Goal: Task Accomplishment & Management: Use online tool/utility

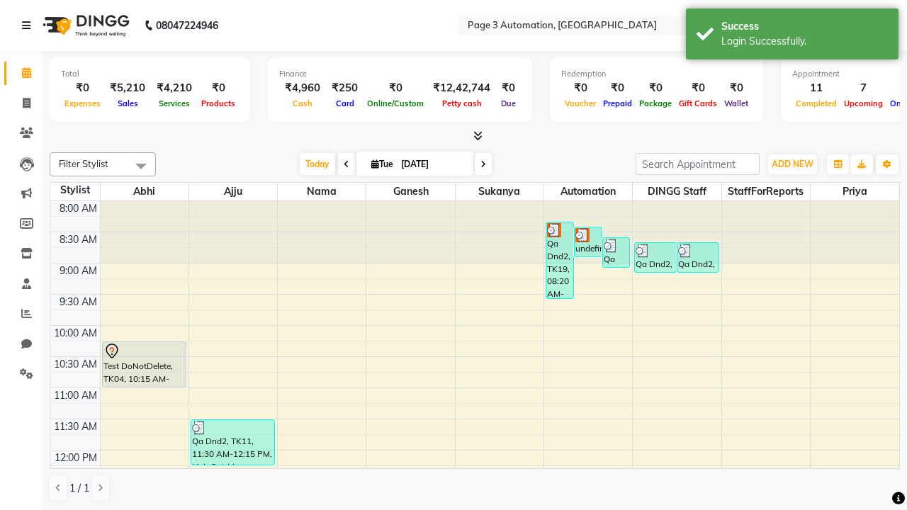
click at [29, 26] on icon at bounding box center [26, 26] width 9 height 10
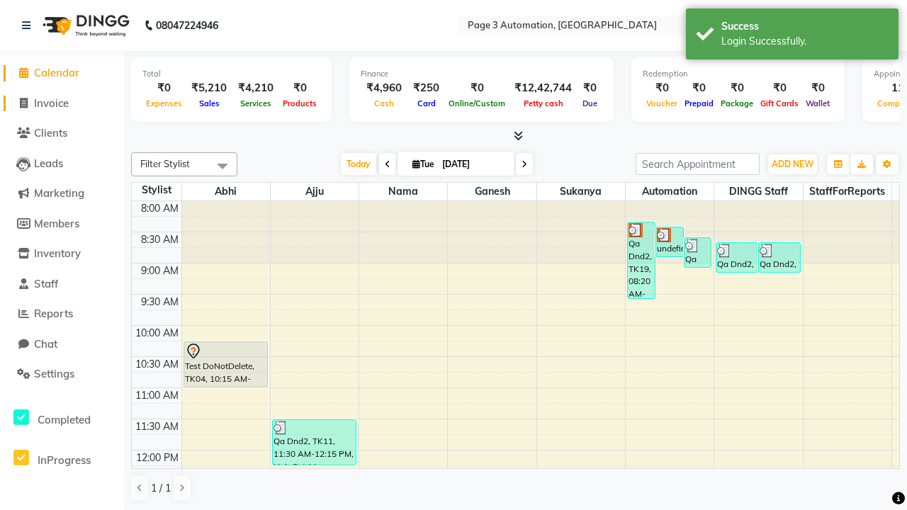
click at [62, 103] on span "Invoice" at bounding box center [51, 102] width 35 height 13
select select "2774"
select select "service"
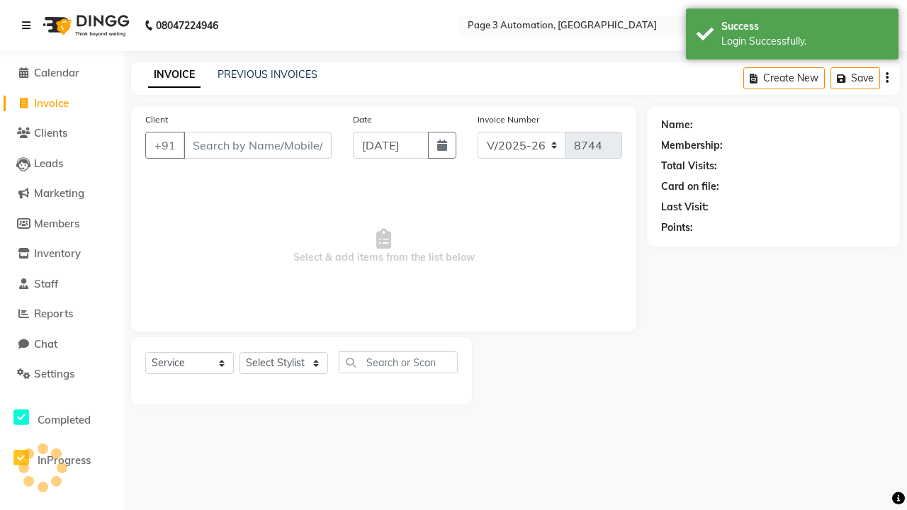
click at [29, 26] on icon at bounding box center [26, 26] width 9 height 10
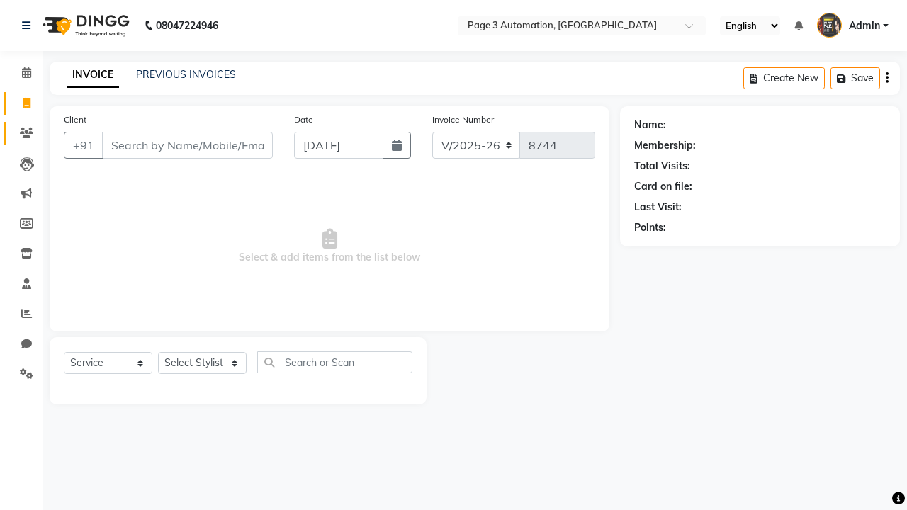
click at [21, 133] on icon at bounding box center [26, 133] width 13 height 11
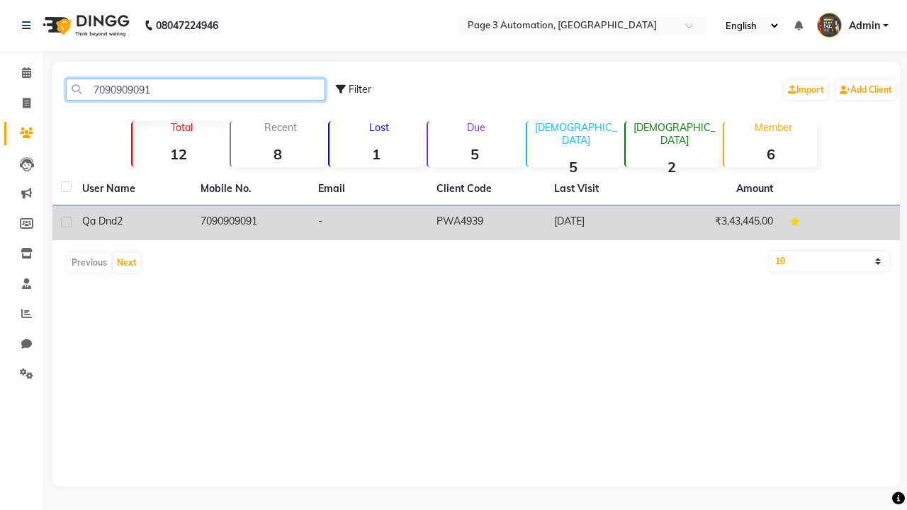
type input "7090909091"
click at [250, 223] on td "7090909091" at bounding box center [251, 223] width 118 height 35
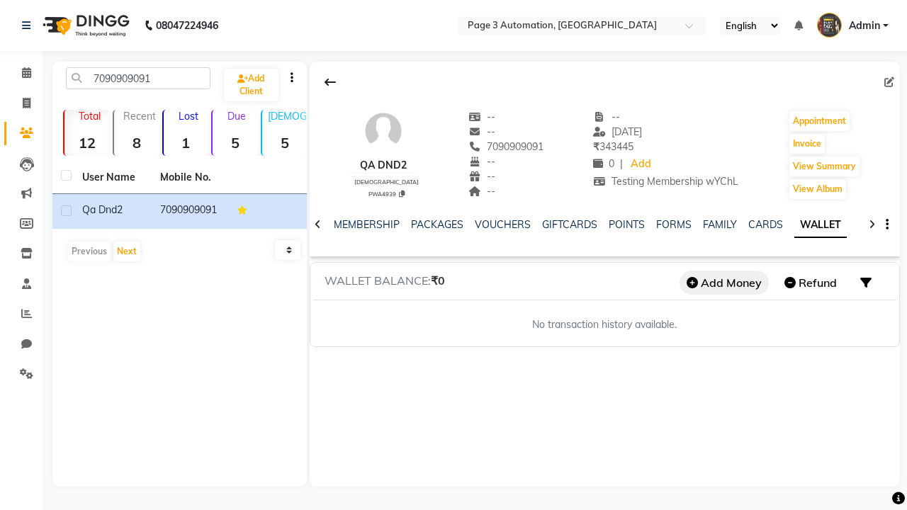
click at [724, 283] on button "Add Money" at bounding box center [724, 283] width 89 height 24
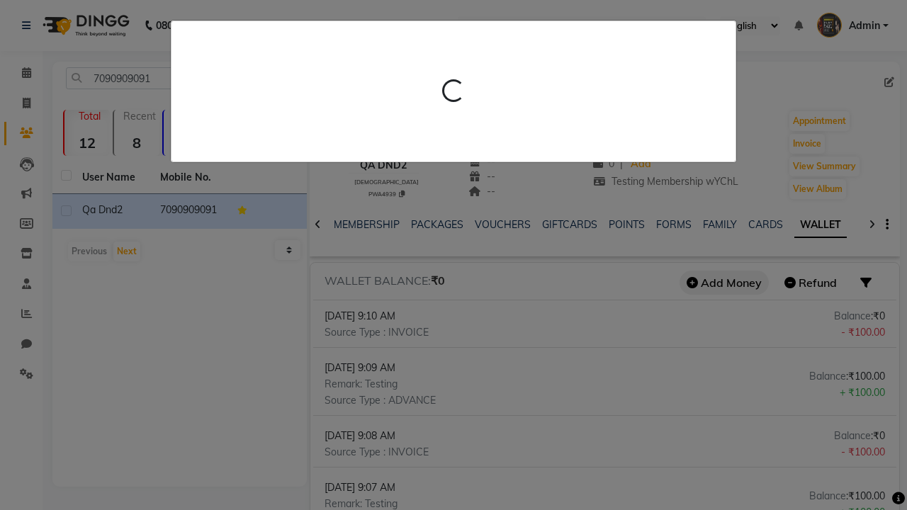
scroll to position [0, 228]
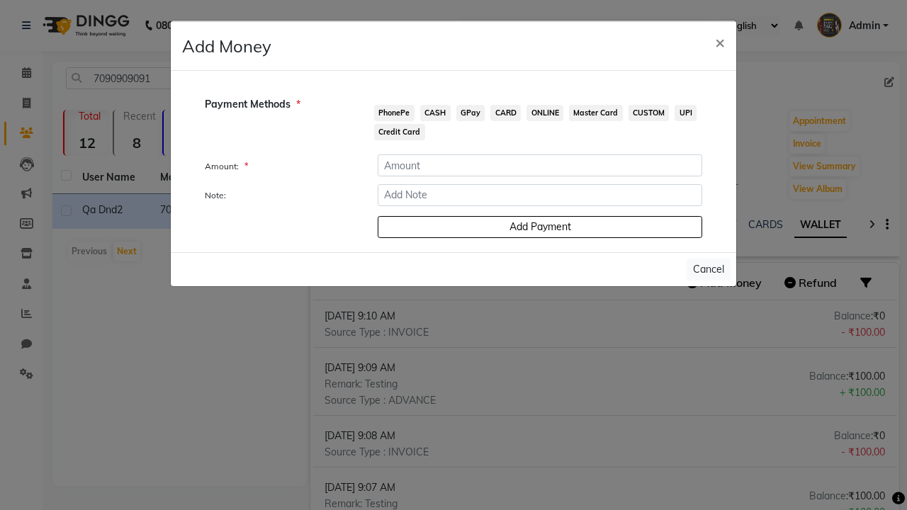
click at [394, 113] on span "PhonePe" at bounding box center [394, 113] width 40 height 16
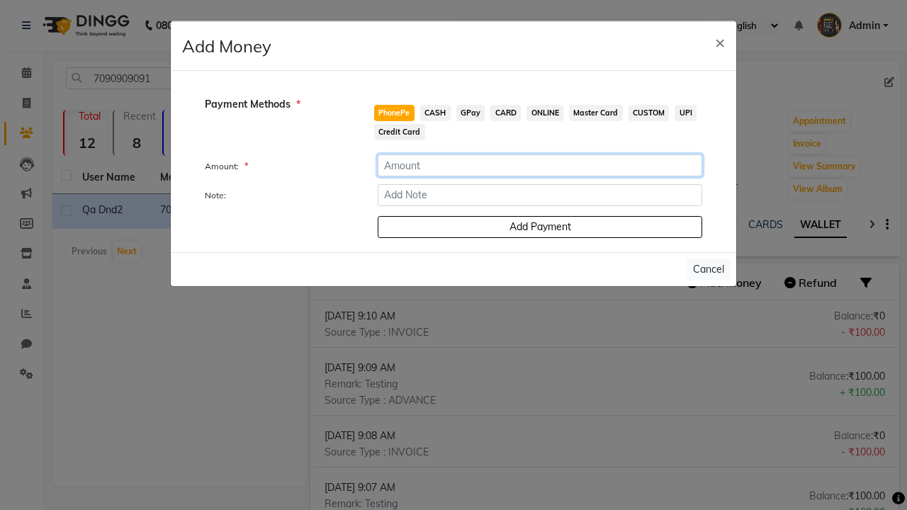
click at [540, 165] on input "number" at bounding box center [540, 166] width 325 height 22
type input "100"
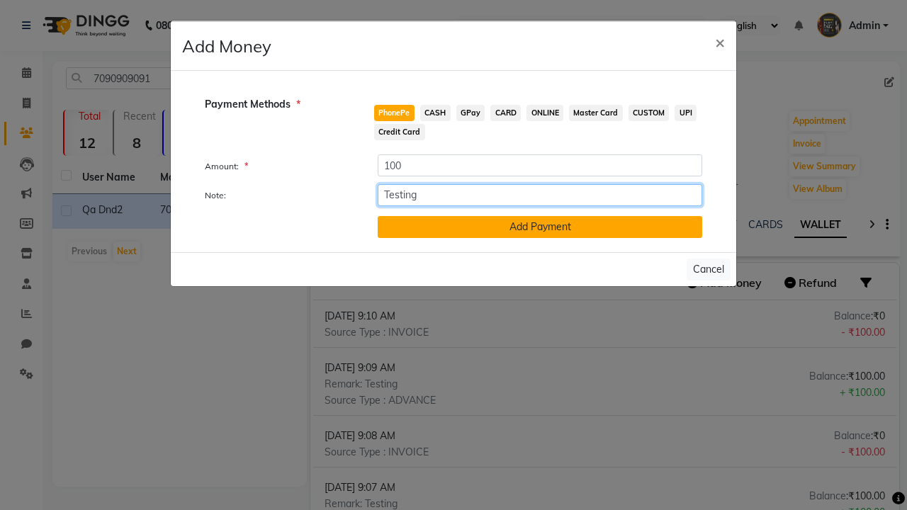
type input "Testing"
click at [540, 227] on button "Add Payment" at bounding box center [540, 227] width 325 height 22
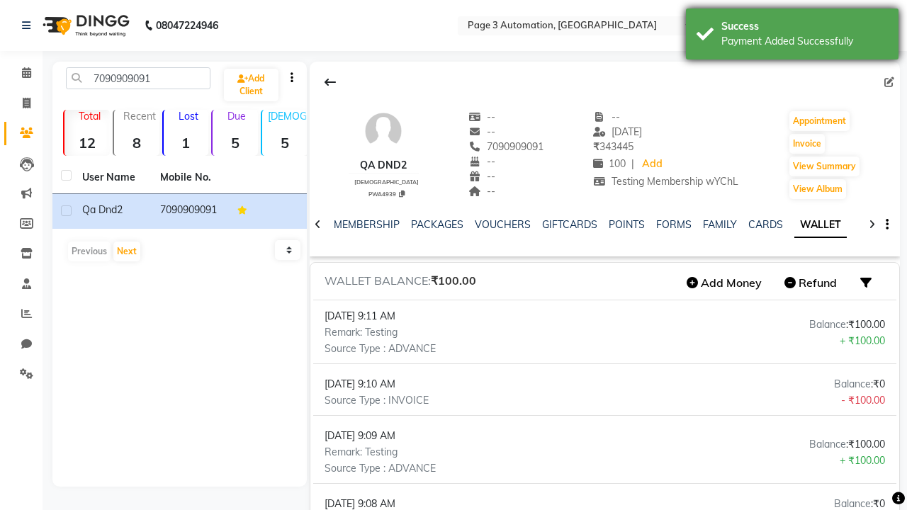
click at [792, 36] on div "Payment Added Successfully" at bounding box center [805, 41] width 167 height 15
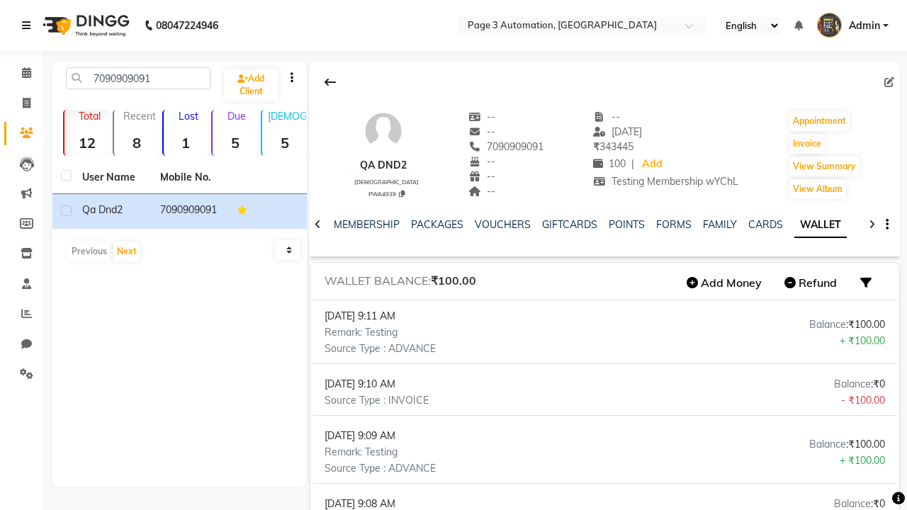
click at [29, 26] on icon at bounding box center [26, 26] width 9 height 10
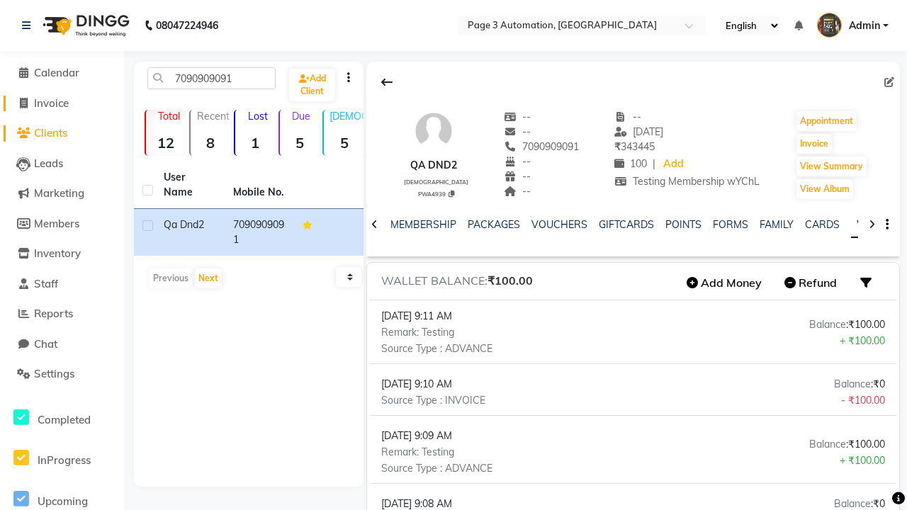
click at [62, 103] on span "Invoice" at bounding box center [51, 102] width 35 height 13
select select "2774"
select select "service"
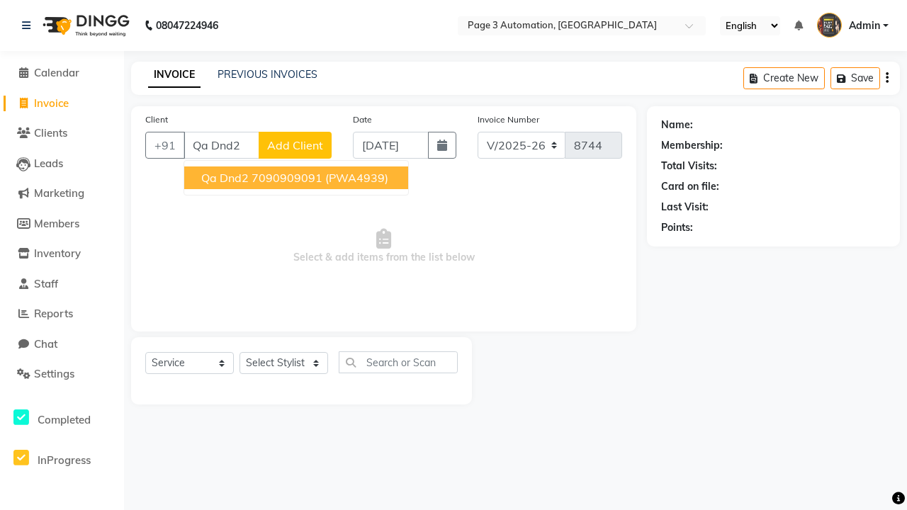
click at [298, 178] on ngb-highlight "7090909091" at bounding box center [287, 178] width 71 height 14
type input "7090909091"
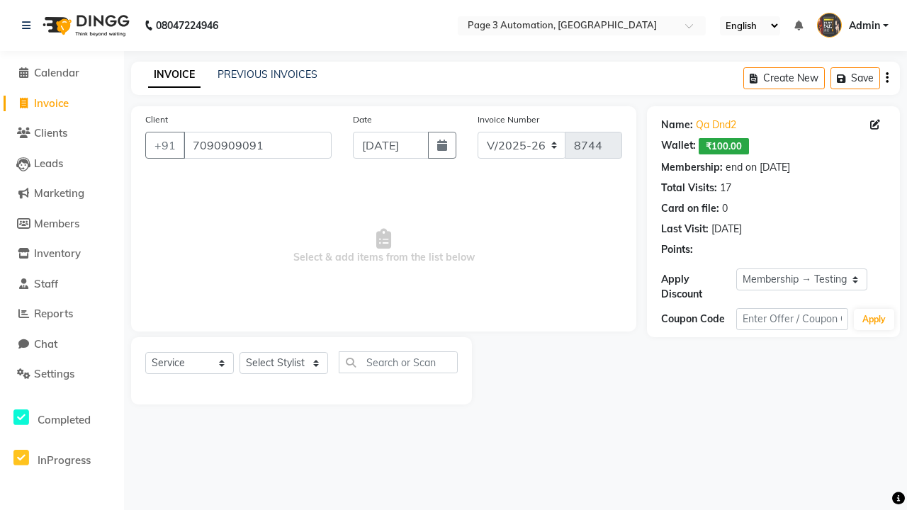
select select "0:"
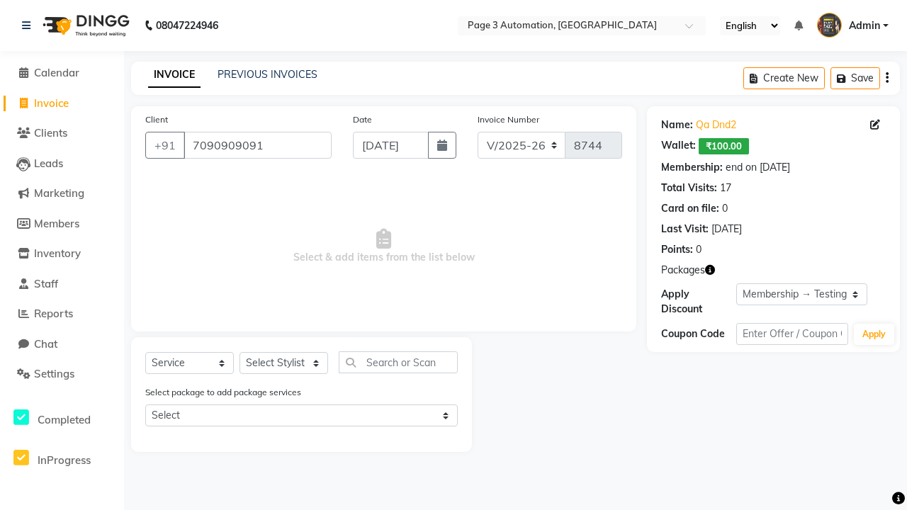
select select "77829"
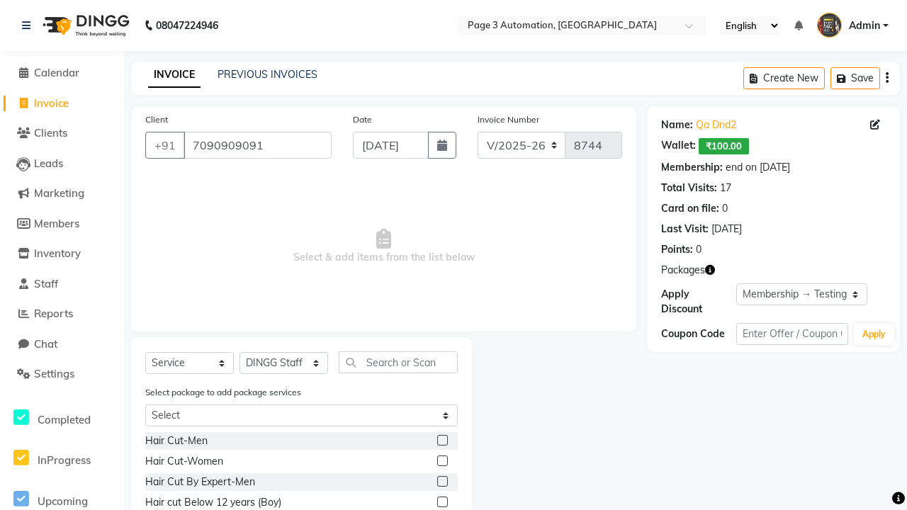
click at [442, 503] on label at bounding box center [442, 502] width 11 height 11
click at [442, 503] on input "checkbox" at bounding box center [441, 502] width 9 height 9
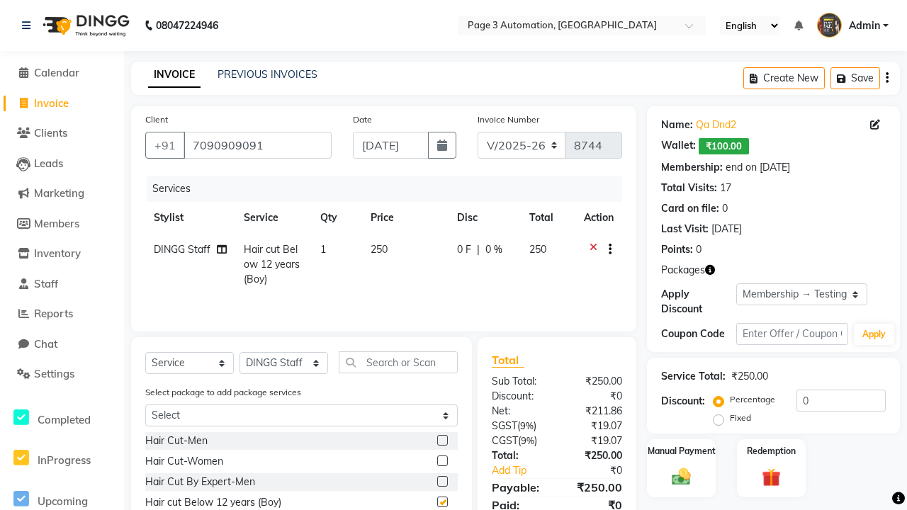
checkbox input "false"
click at [771, 451] on label "Redemption" at bounding box center [771, 450] width 51 height 13
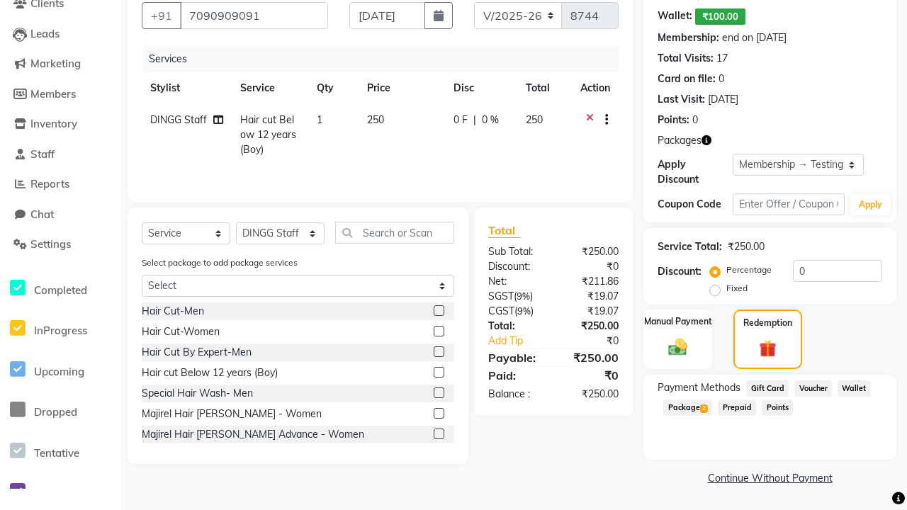
click at [854, 388] on span "Wallet" at bounding box center [854, 389] width 33 height 16
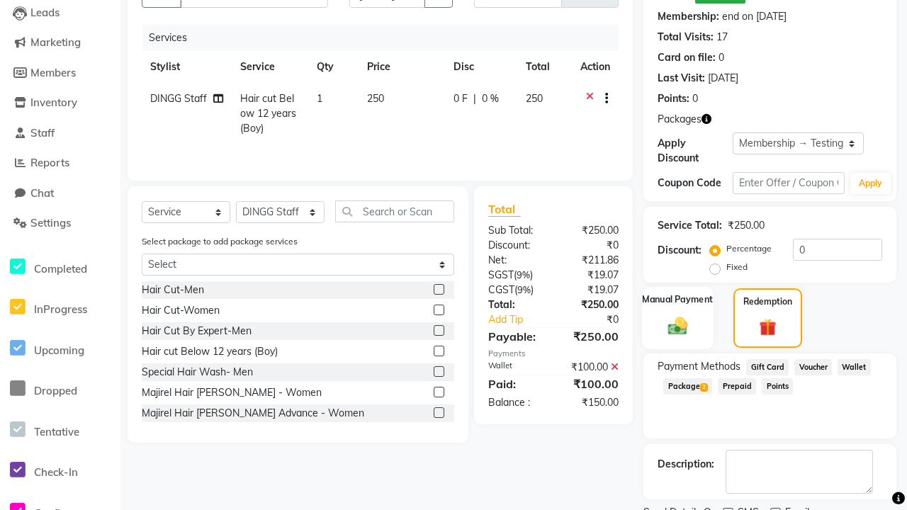
click at [678, 300] on label "Manual Payment" at bounding box center [678, 299] width 71 height 13
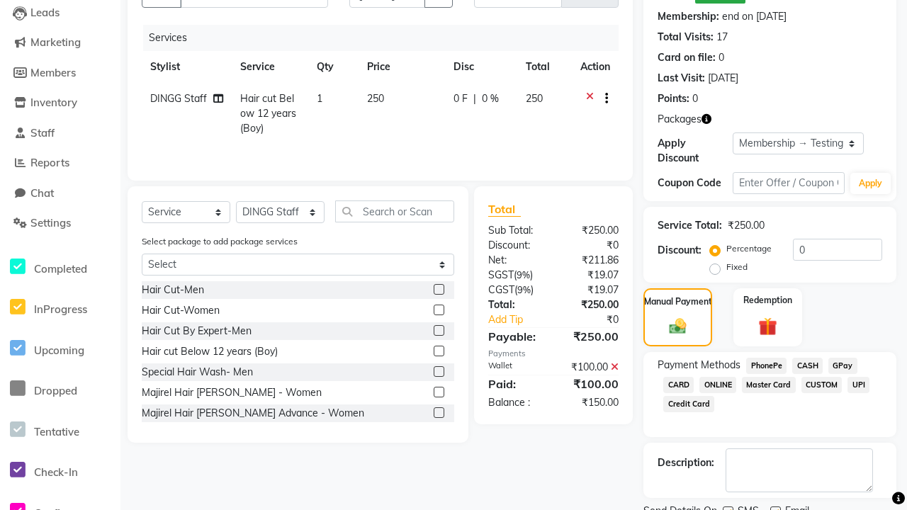
click at [807, 366] on span "CASH" at bounding box center [807, 366] width 30 height 16
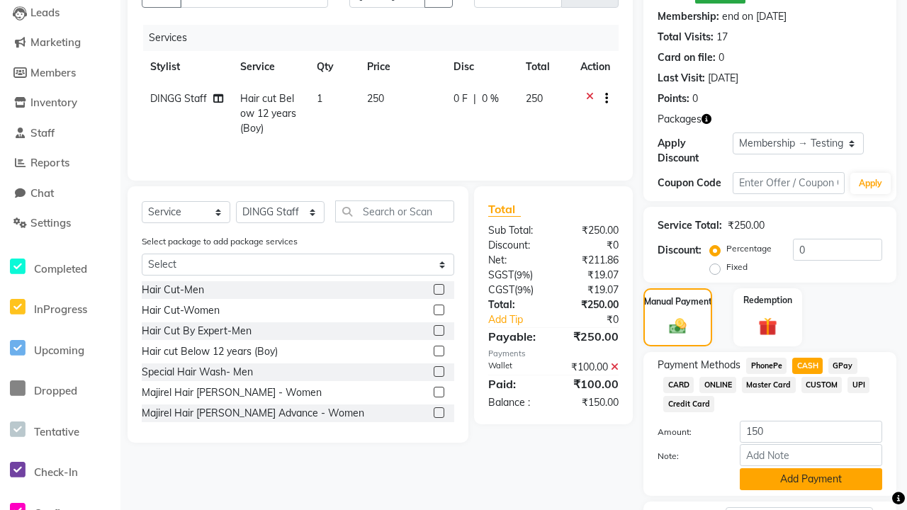
click at [811, 479] on button "Add Payment" at bounding box center [811, 480] width 142 height 22
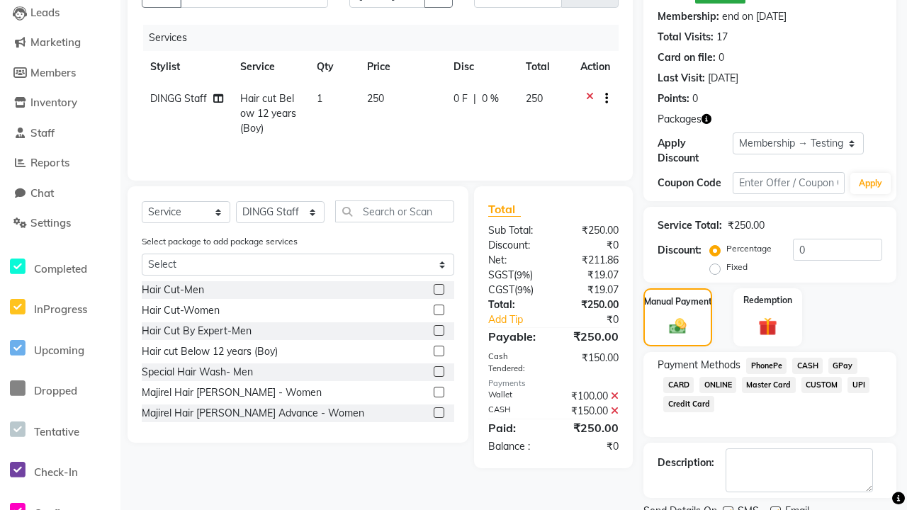
click at [728, 507] on label at bounding box center [728, 512] width 11 height 11
click at [728, 508] on input "checkbox" at bounding box center [727, 512] width 9 height 9
checkbox input "false"
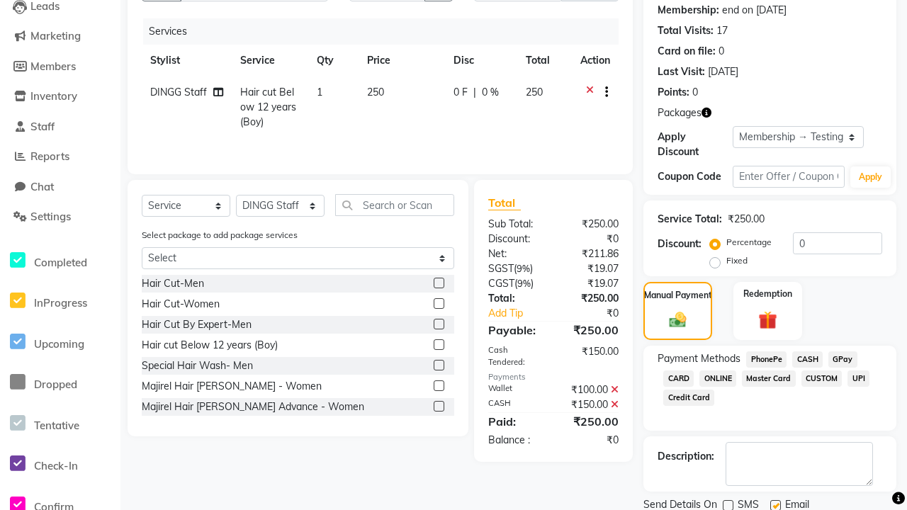
click at [775, 505] on label at bounding box center [775, 505] width 11 height 11
click at [775, 505] on input "checkbox" at bounding box center [774, 506] width 9 height 9
checkbox input "false"
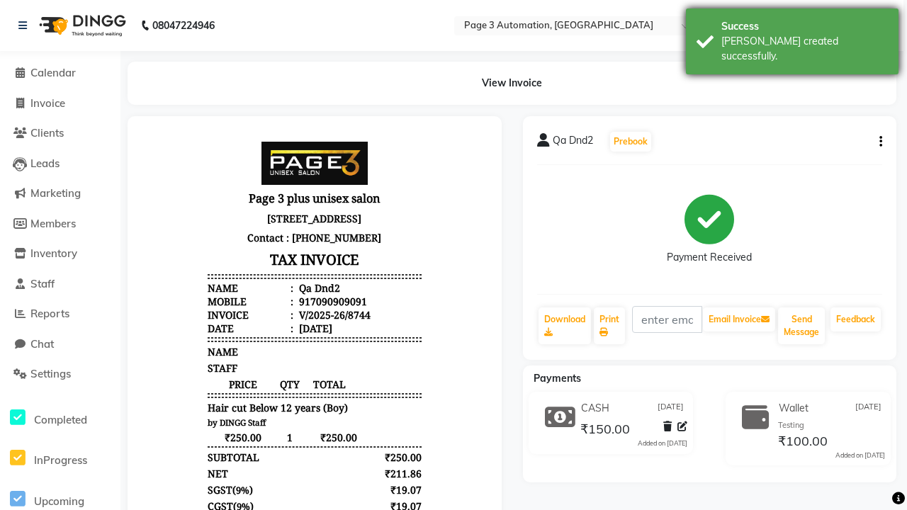
click at [792, 36] on div "[PERSON_NAME] created successfully." at bounding box center [805, 49] width 167 height 30
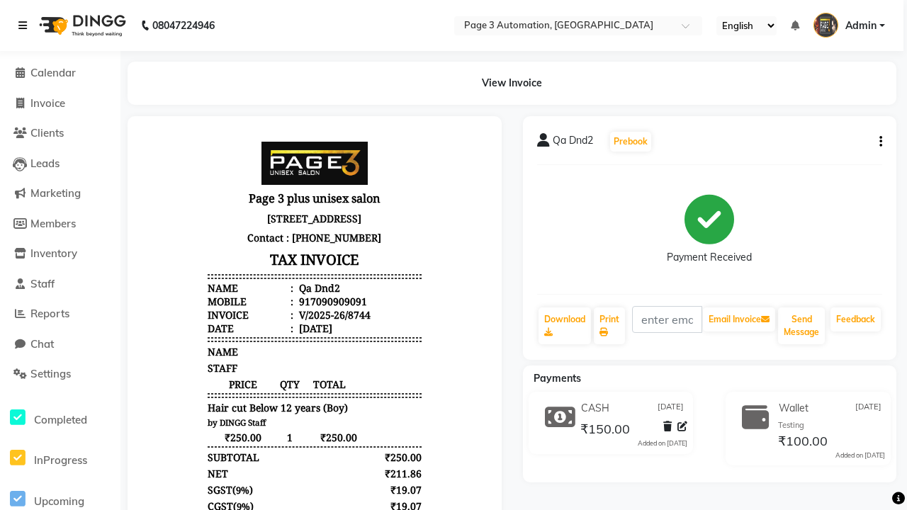
click at [26, 26] on icon at bounding box center [22, 26] width 9 height 10
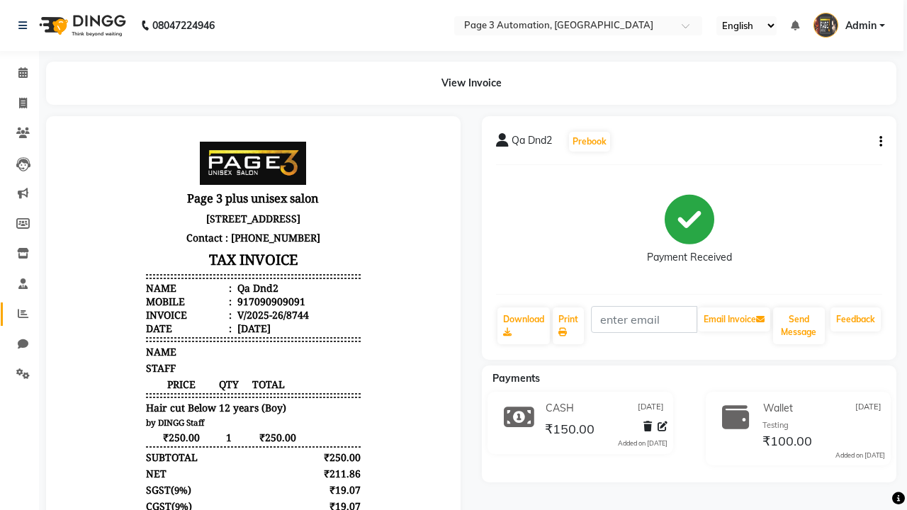
click at [18, 314] on icon at bounding box center [23, 313] width 11 height 11
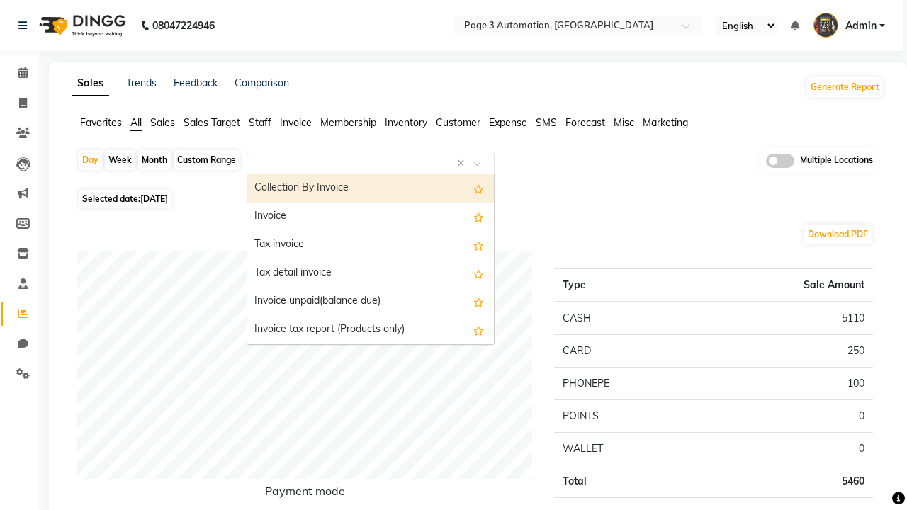
type input "Invoice"
click at [371, 217] on div "Invoice" at bounding box center [370, 217] width 247 height 28
